Goal: Navigation & Orientation: Find specific page/section

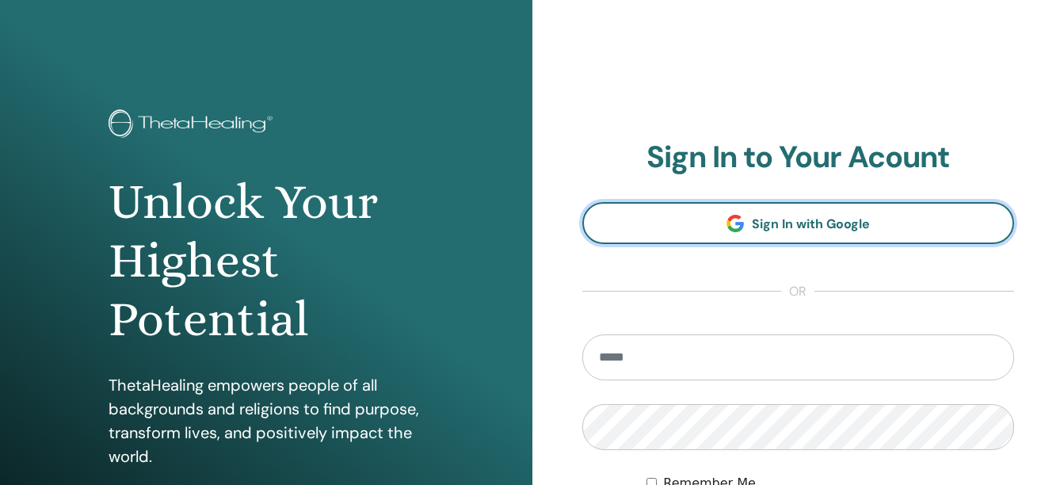
click at [742, 230] on span at bounding box center [735, 223] width 17 height 17
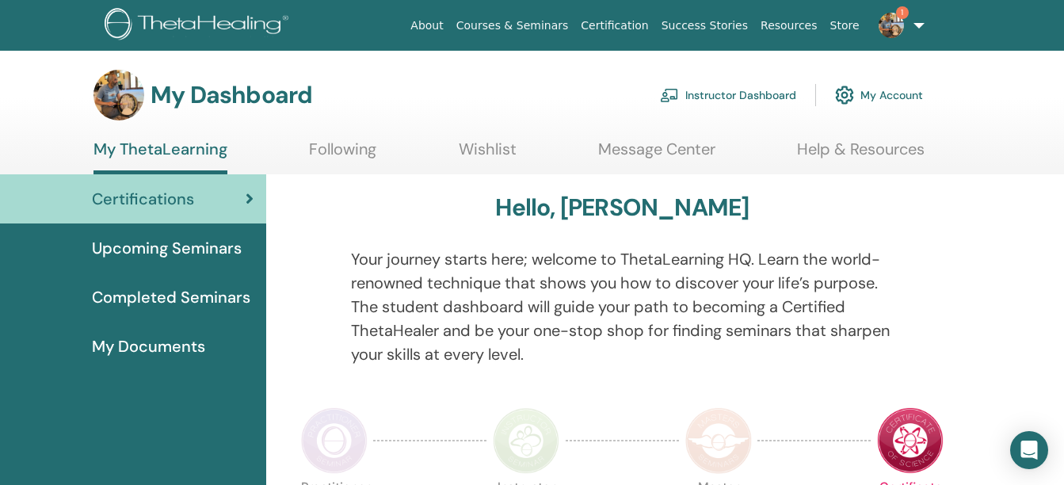
click at [916, 307] on div at bounding box center [934, 316] width 56 height 138
click at [529, 383] on div "Your journey starts here; welcome to ThetaLearning HQ. Learn the world-renowned…" at bounding box center [622, 316] width 566 height 138
click at [558, 104] on div "My Dashboard Instructor Dashboard My Account" at bounding box center [508, 95] width 830 height 51
